Goal: Information Seeking & Learning: Learn about a topic

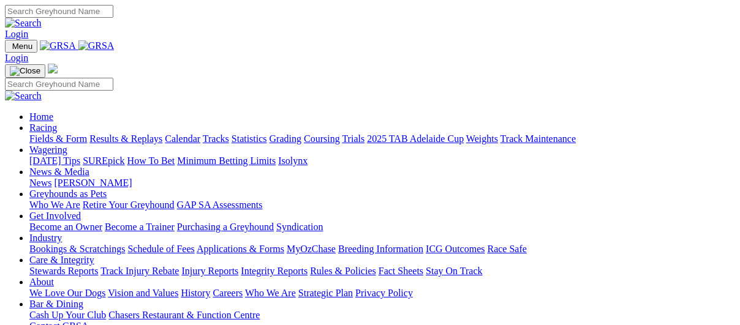
click at [57, 122] on link "Racing" at bounding box center [43, 127] width 28 height 10
click at [64, 133] on link "Fields & Form" at bounding box center [58, 138] width 58 height 10
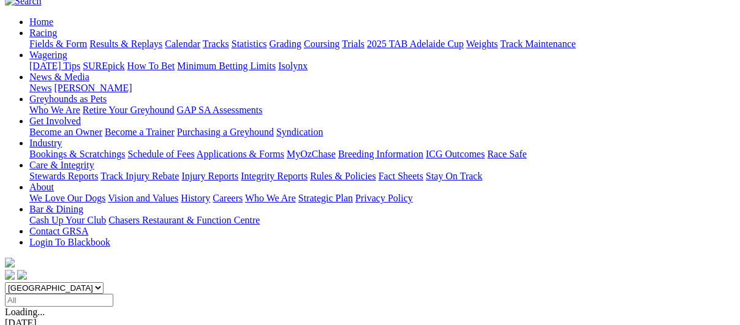
scroll to position [122, 0]
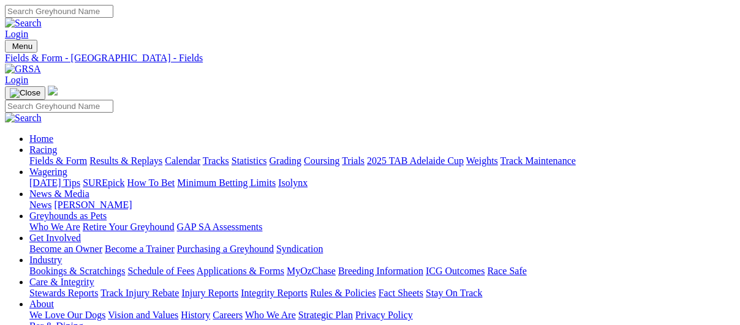
click at [41, 64] on img at bounding box center [23, 69] width 36 height 11
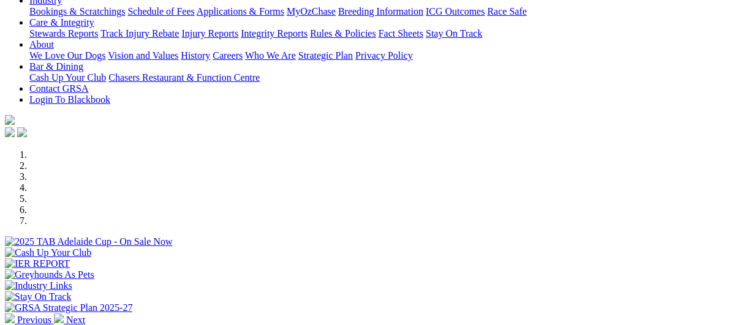
scroll to position [306, 0]
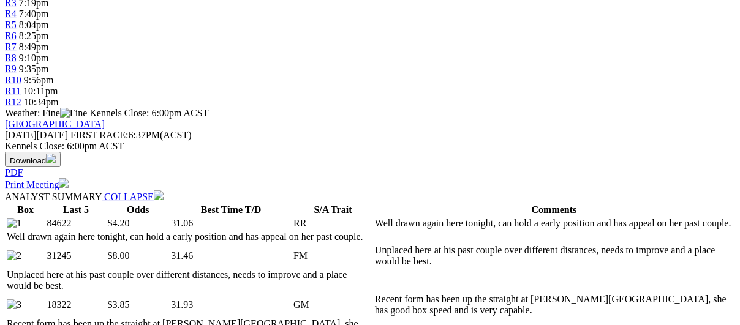
scroll to position [612, 0]
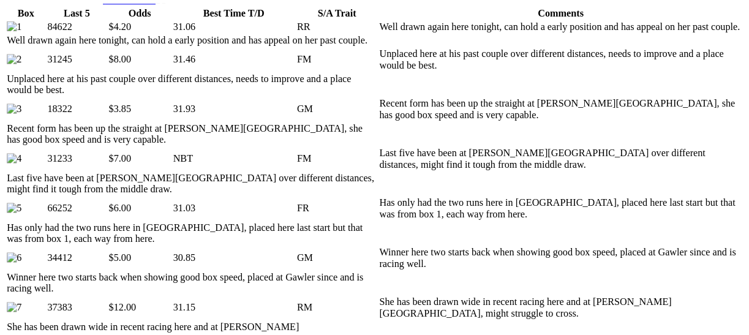
scroll to position [674, 0]
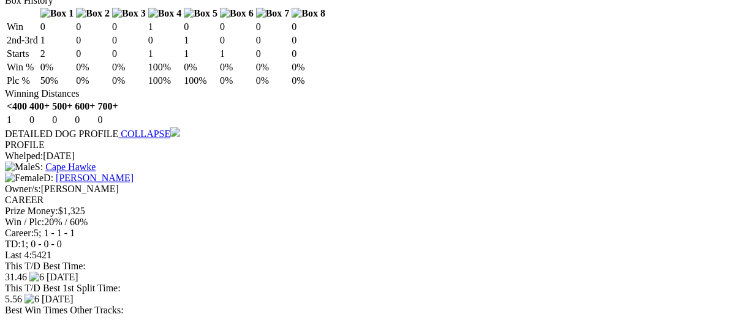
scroll to position [2327, 0]
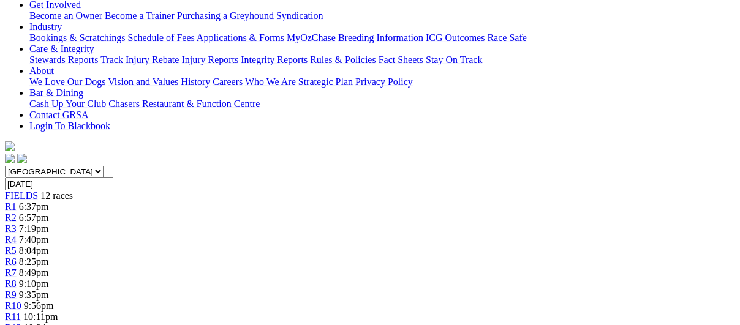
scroll to position [61, 0]
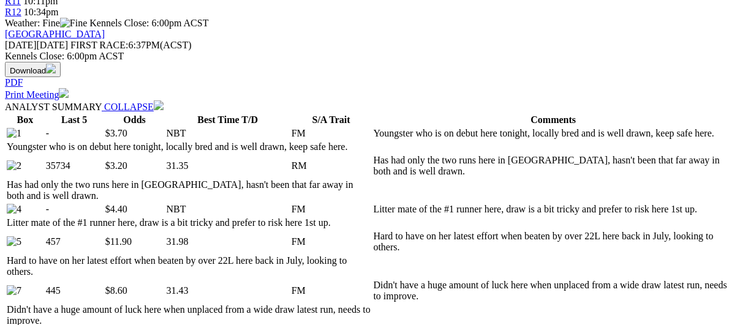
scroll to position [551, 0]
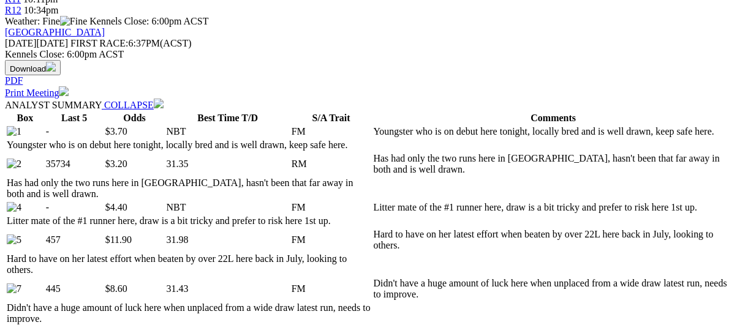
select select "10"
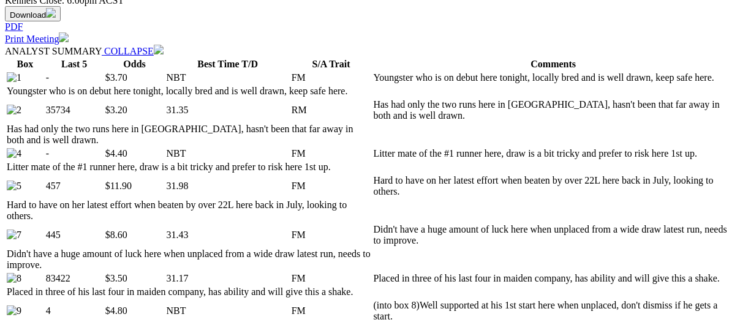
scroll to position [606, 0]
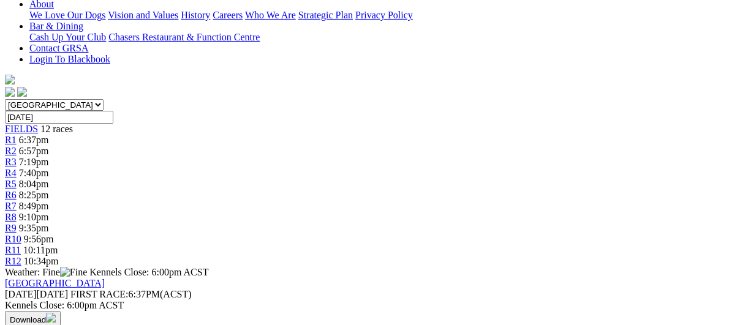
scroll to position [0, 0]
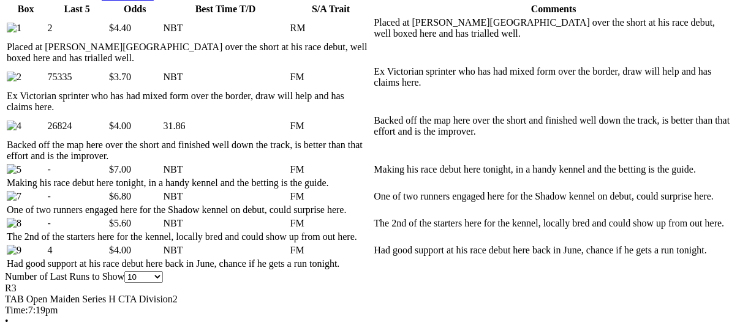
scroll to position [665, 0]
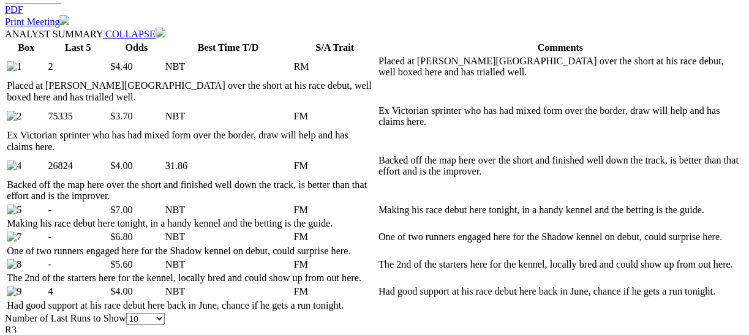
scroll to position [604, 0]
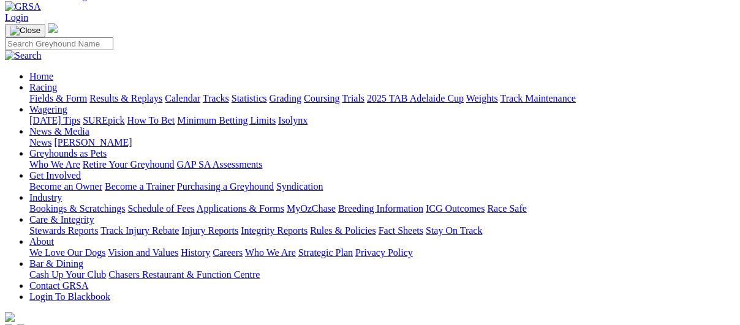
scroll to position [0, 0]
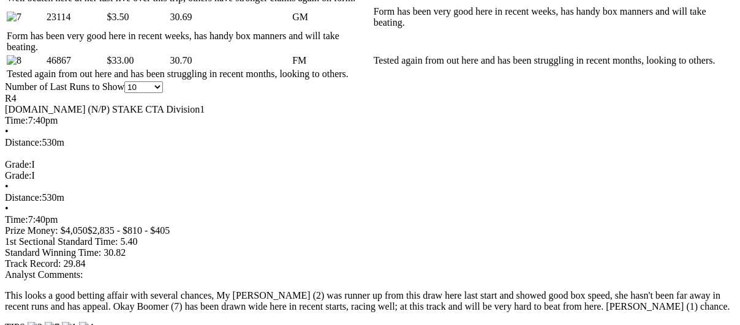
scroll to position [1006, 0]
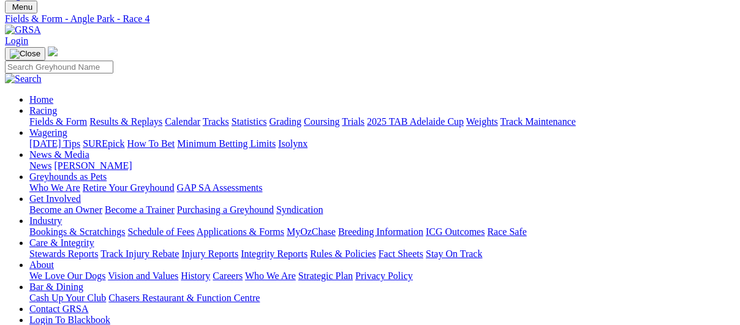
scroll to position [32, 0]
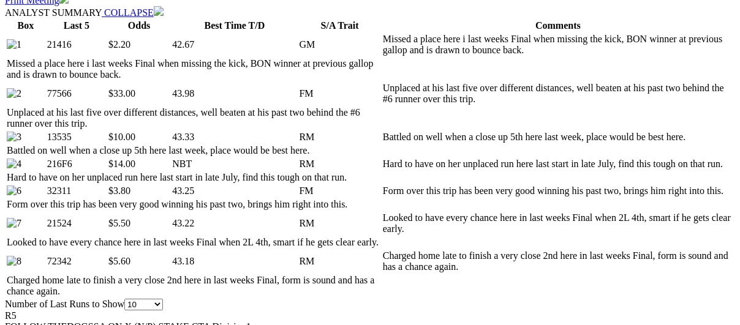
scroll to position [674, 0]
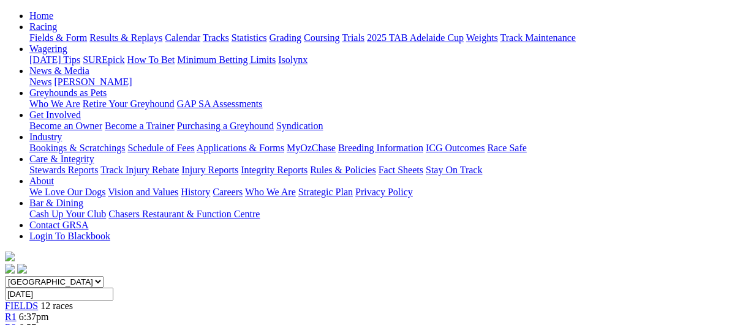
scroll to position [122, 0]
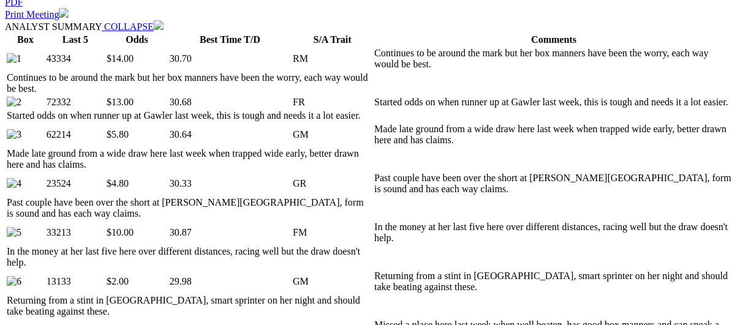
scroll to position [674, 0]
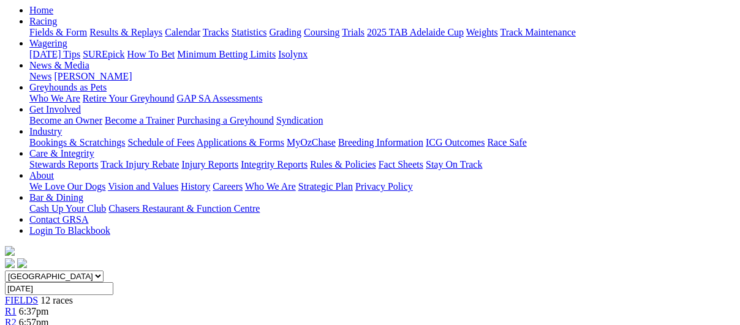
scroll to position [0, 0]
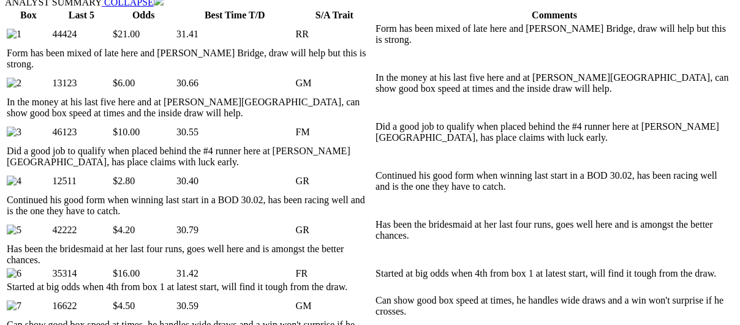
scroll to position [674, 0]
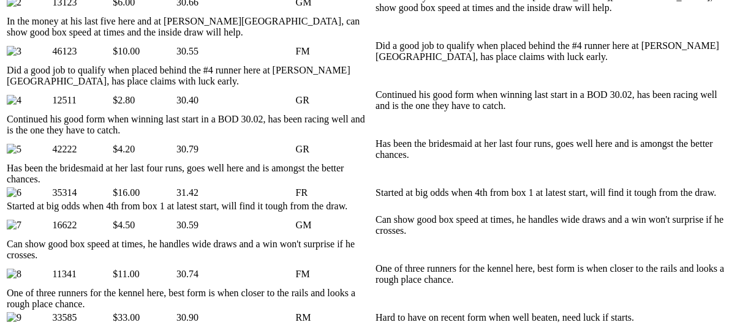
scroll to position [735, 0]
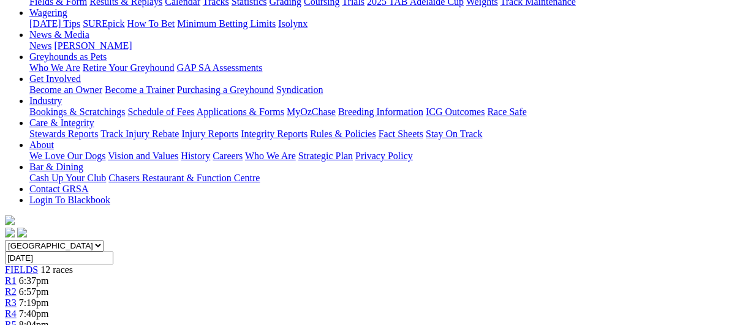
scroll to position [0, 0]
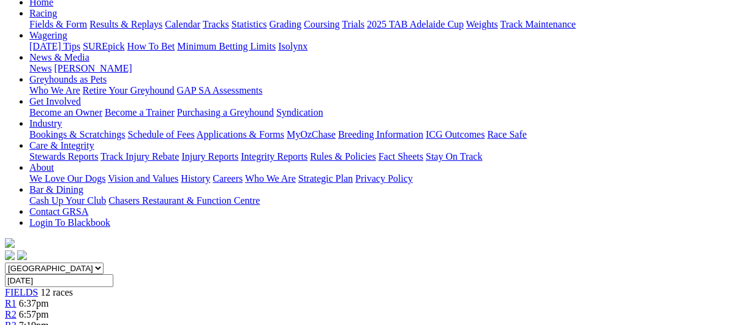
scroll to position [122, 0]
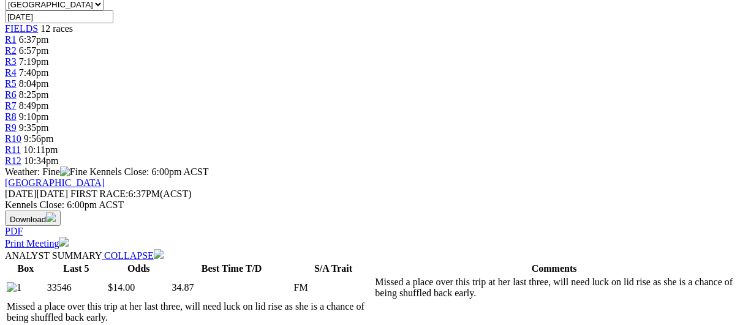
scroll to position [612, 0]
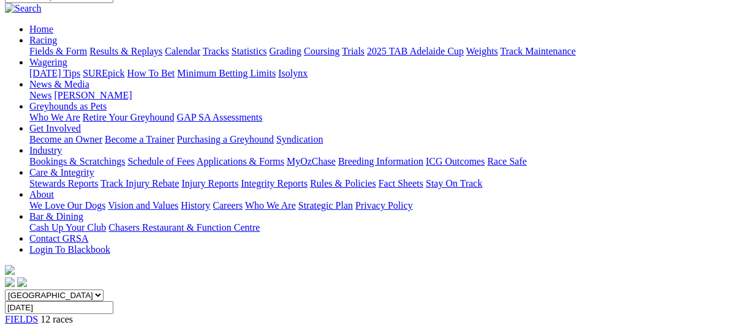
scroll to position [0, 0]
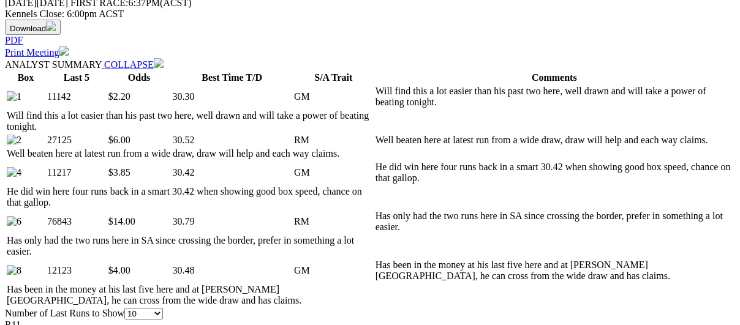
scroll to position [551, 0]
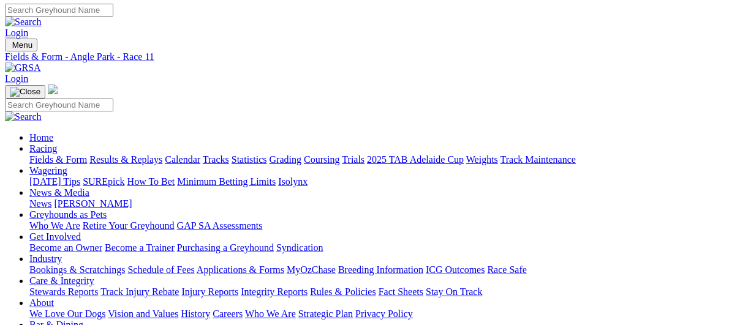
scroll to position [0, 0]
select select "QLD"
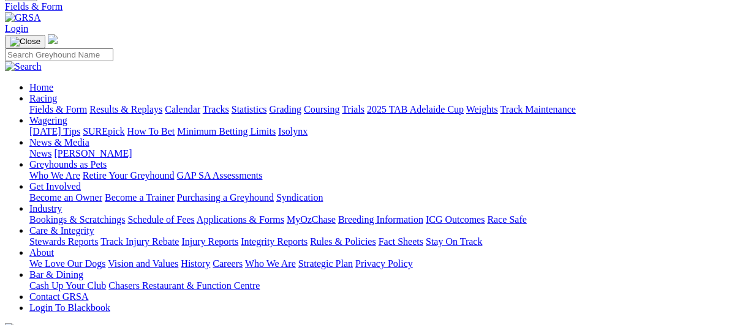
scroll to position [122, 0]
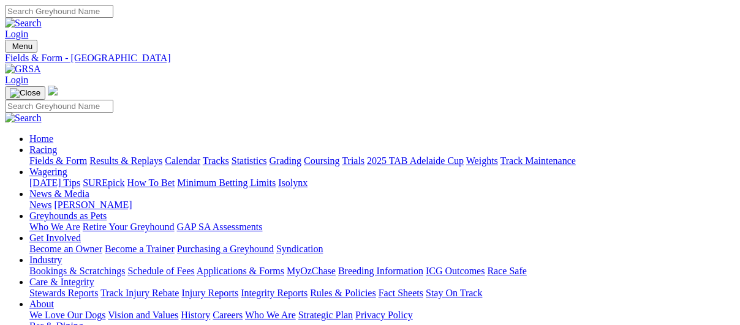
select select "TAS"
select select "QLD"
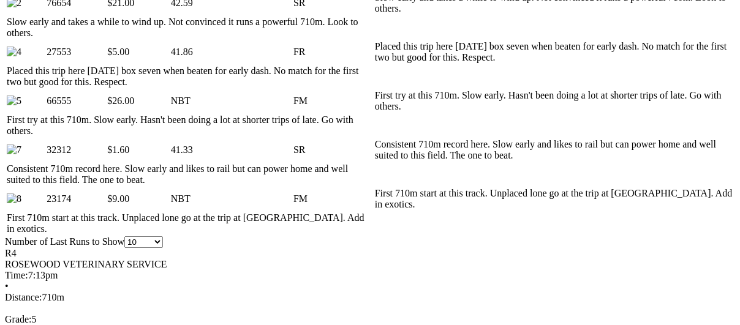
scroll to position [735, 0]
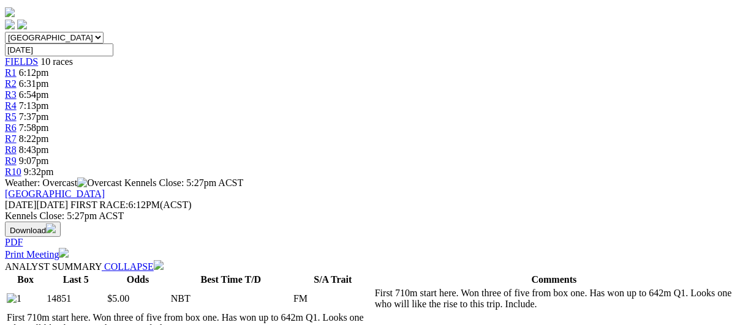
scroll to position [367, 0]
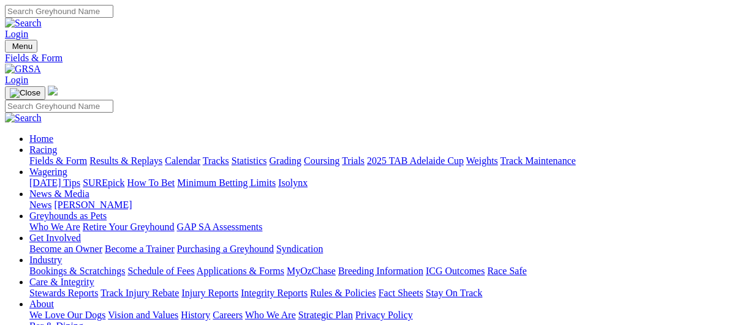
select select "[GEOGRAPHIC_DATA]"
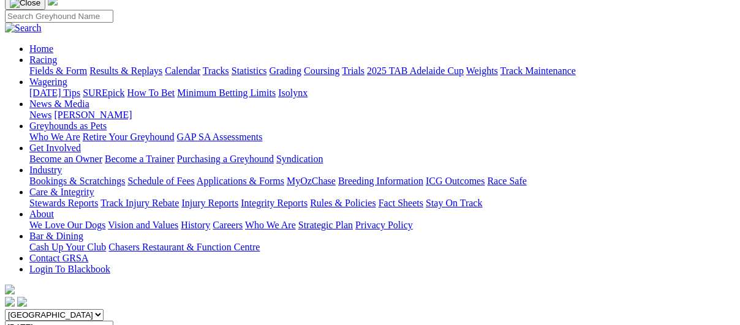
scroll to position [111, 0]
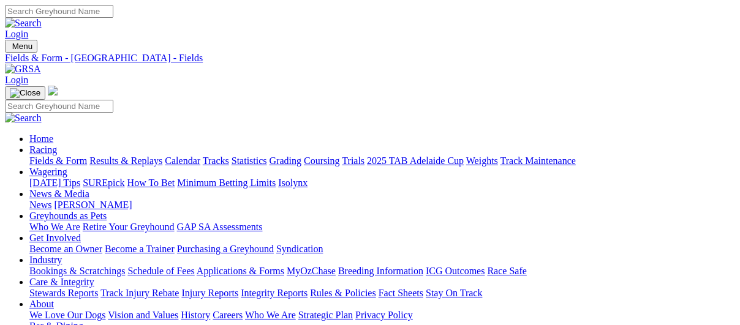
scroll to position [0, 5]
